Goal: Task Accomplishment & Management: Manage account settings

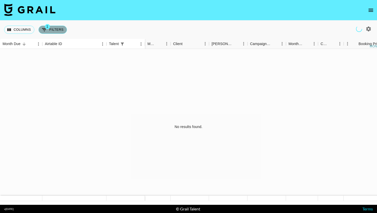
click at [50, 30] on button "1 Filters" at bounding box center [52, 30] width 28 height 8
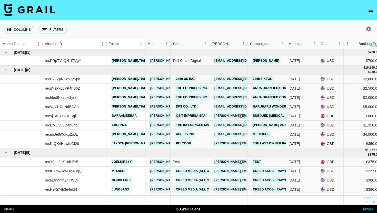
click at [162, 24] on div "Columns 0 Filters + Booking" at bounding box center [188, 29] width 377 height 18
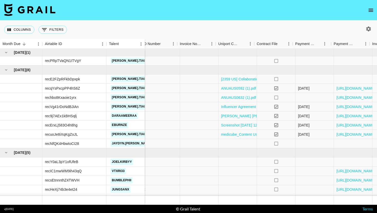
scroll to position [0, 525]
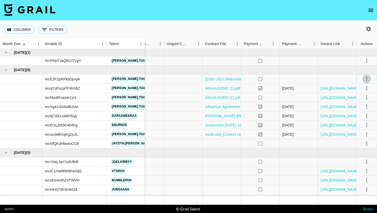
click at [367, 81] on icon "select merge strategy" at bounding box center [366, 79] width 6 height 6
click at [364, 101] on li "Decline" at bounding box center [359, 99] width 33 height 9
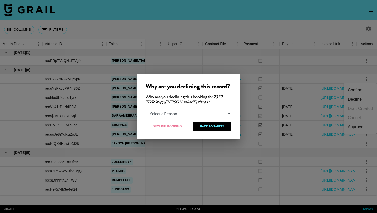
click at [183, 111] on select "Select a Reason... Relogging this deal due to a data issue The [PERSON_NAME] ca…" at bounding box center [189, 114] width 86 height 10
select select "relog"
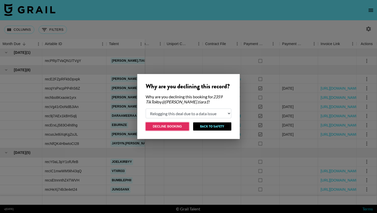
click at [166, 128] on button "Decline Booking" at bounding box center [167, 126] width 43 height 8
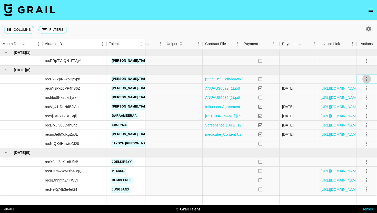
click at [367, 80] on icon "select merge strategy" at bounding box center [366, 79] width 6 height 6
click at [367, 115] on li "Cancel" at bounding box center [359, 117] width 33 height 9
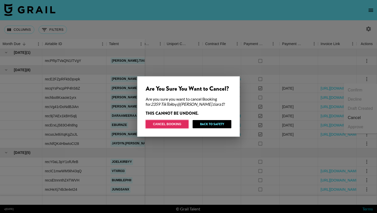
click at [177, 124] on button "Cancel Booking" at bounding box center [167, 124] width 43 height 8
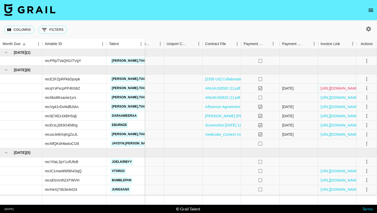
click at [329, 89] on link "[URL][DOMAIN_NAME]" at bounding box center [339, 88] width 39 height 5
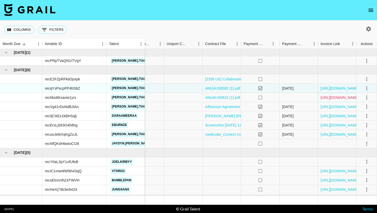
click at [334, 98] on link "[URL][DOMAIN_NAME]" at bounding box center [339, 97] width 39 height 5
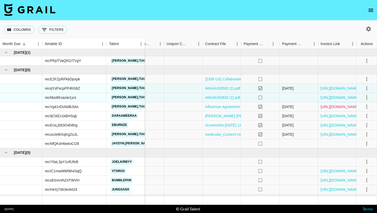
click at [334, 108] on link "[URL][DOMAIN_NAME]" at bounding box center [339, 106] width 39 height 5
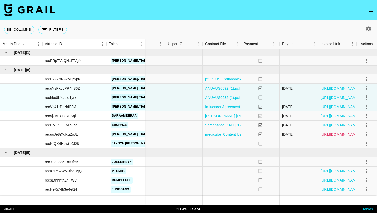
click at [334, 133] on link "[URL][DOMAIN_NAME]" at bounding box center [339, 134] width 39 height 5
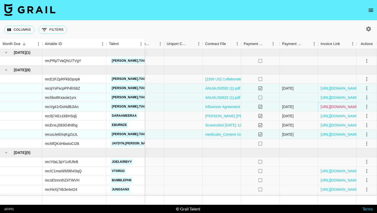
click at [339, 107] on link "[URL][DOMAIN_NAME]" at bounding box center [339, 106] width 39 height 5
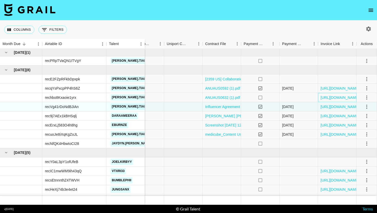
click at [333, 100] on div "[URL][DOMAIN_NAME]" at bounding box center [337, 97] width 38 height 9
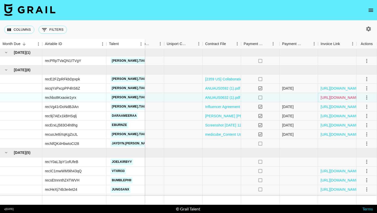
click at [333, 96] on link "[URL][DOMAIN_NAME]" at bounding box center [339, 97] width 39 height 5
